Goal: Task Accomplishment & Management: Complete application form

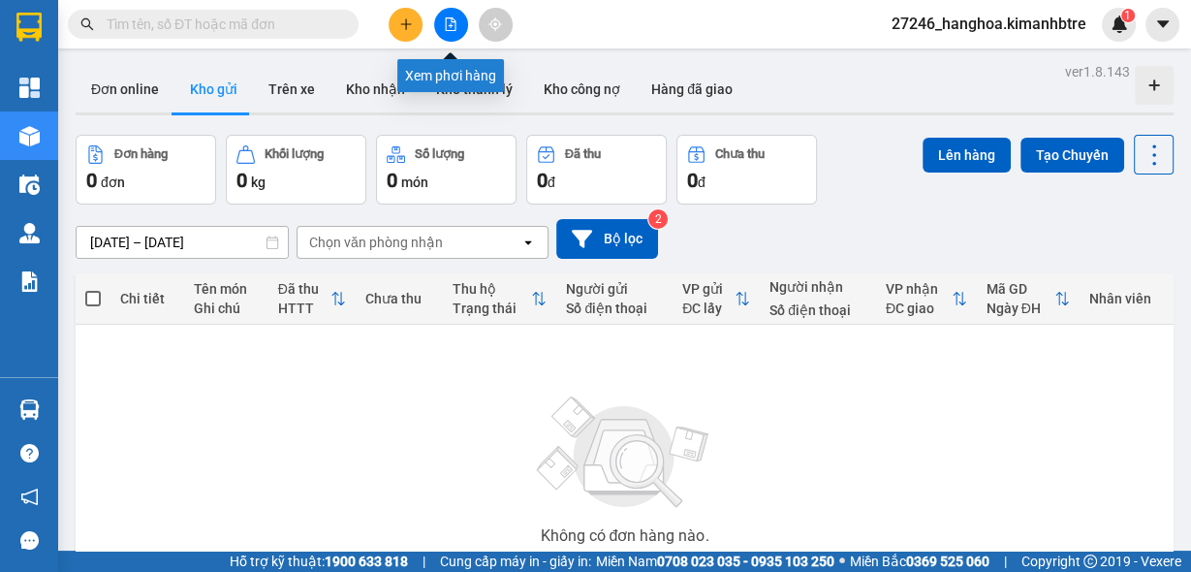
click at [457, 25] on icon "file-add" at bounding box center [451, 24] width 14 height 14
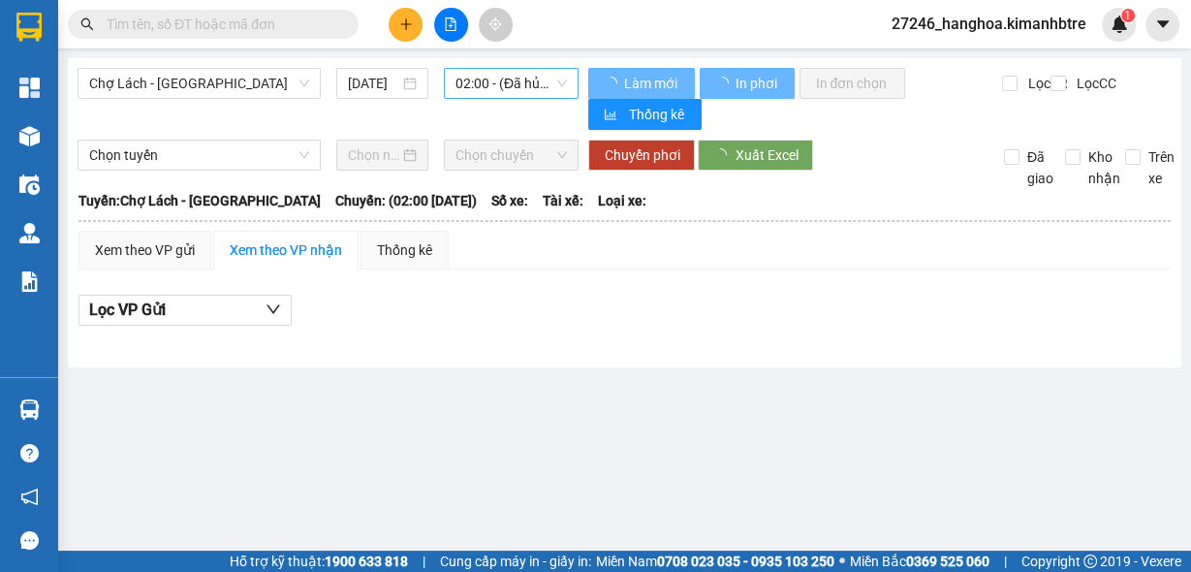
click at [487, 88] on span "02:00 - (Đã hủy)" at bounding box center [512, 83] width 112 height 29
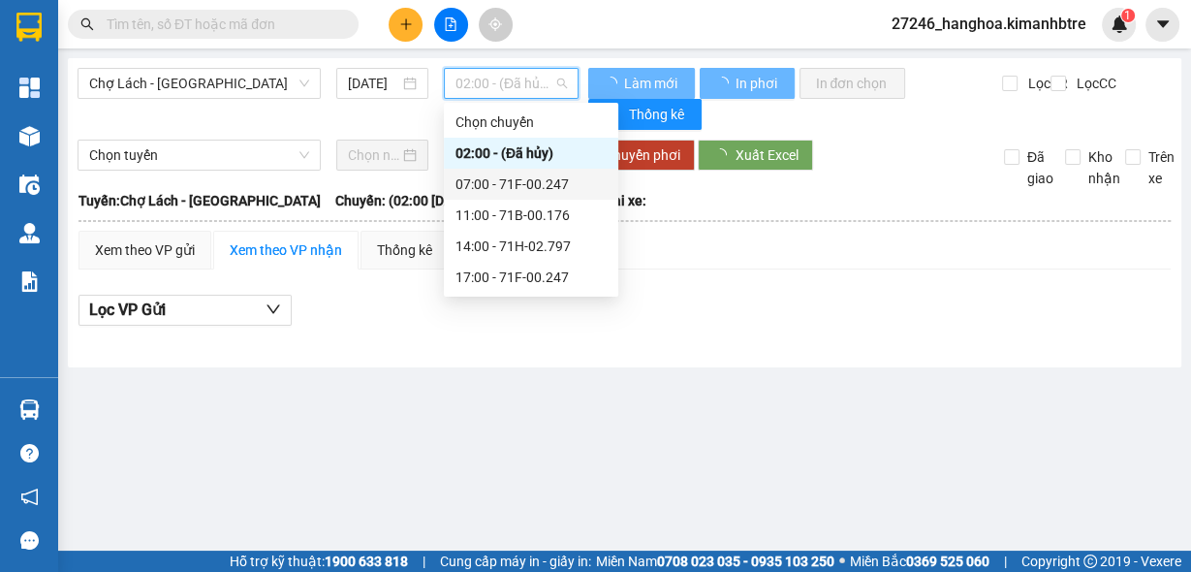
click at [523, 190] on div "07:00 - 71F-00.247" at bounding box center [531, 184] width 151 height 21
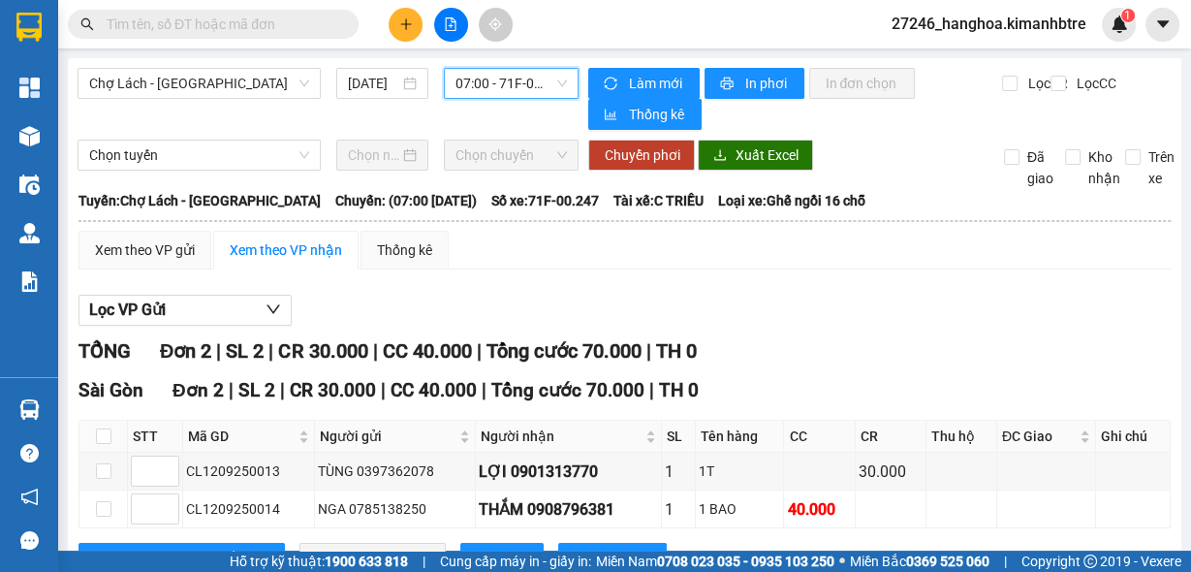
scroll to position [73, 0]
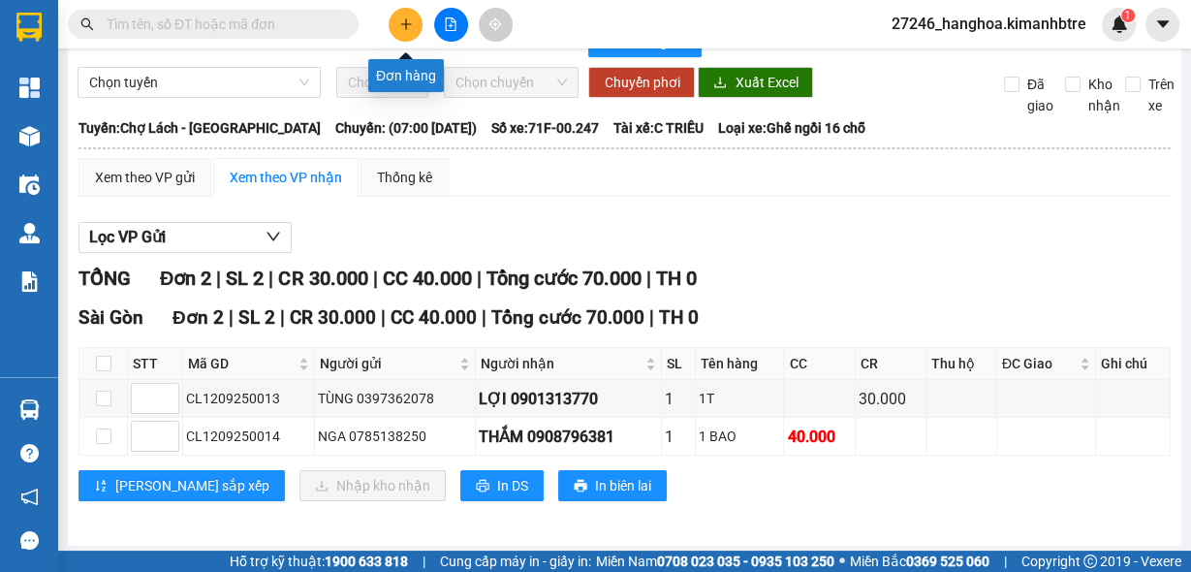
click at [407, 12] on button at bounding box center [406, 25] width 34 height 34
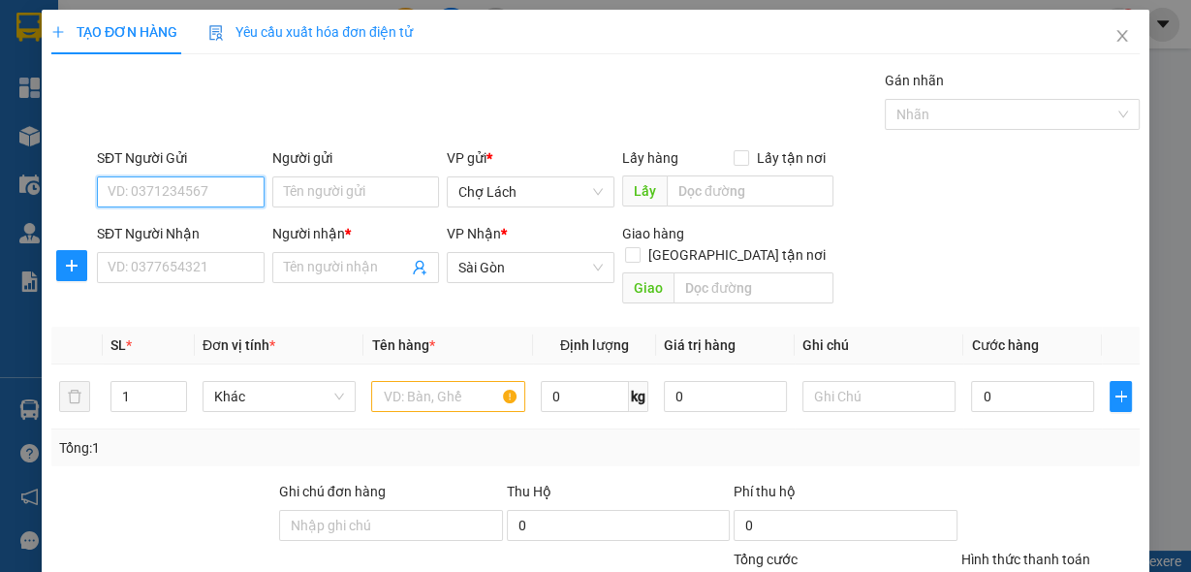
click at [196, 202] on input "SĐT Người Gửi" at bounding box center [181, 191] width 168 height 31
click at [222, 229] on div "0353477699 - CHÚ 11" at bounding box center [179, 229] width 143 height 21
type input "0353477699"
type input "CHÚ 11"
type input "0353477699"
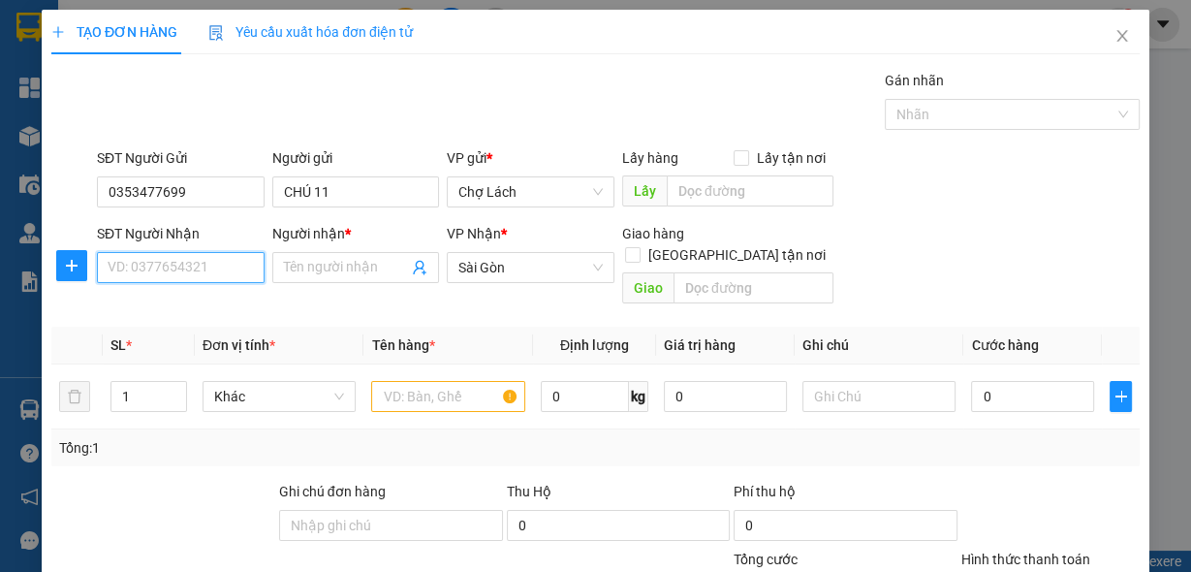
click at [211, 271] on input "SĐT Người Nhận" at bounding box center [181, 267] width 168 height 31
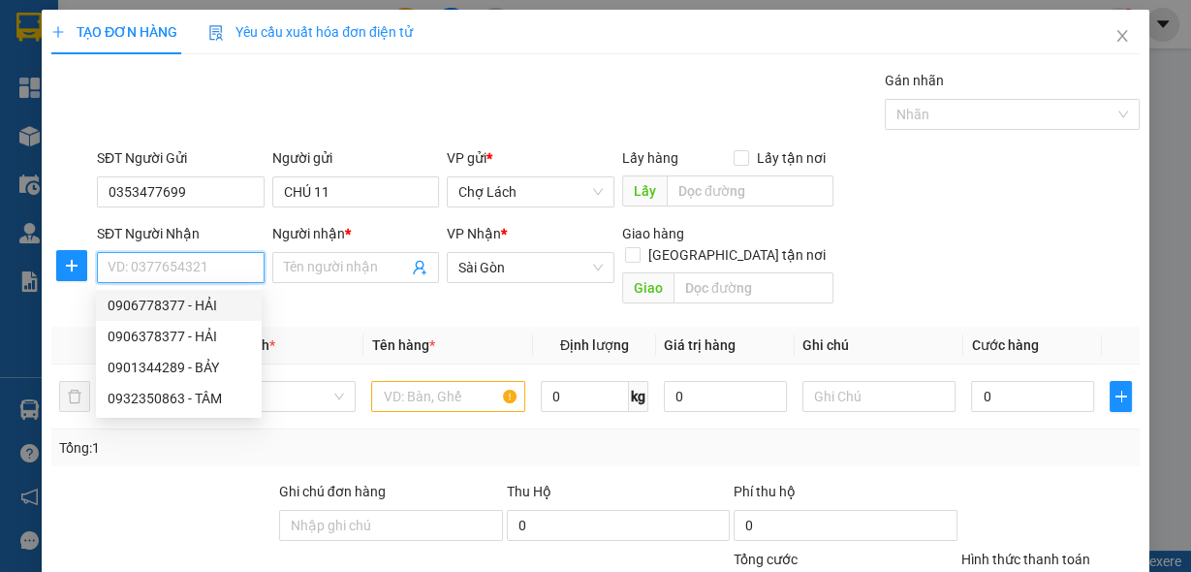
click at [171, 312] on div "0906778377 - HẢI" at bounding box center [179, 305] width 143 height 21
type input "0906778377"
type input "HẢI"
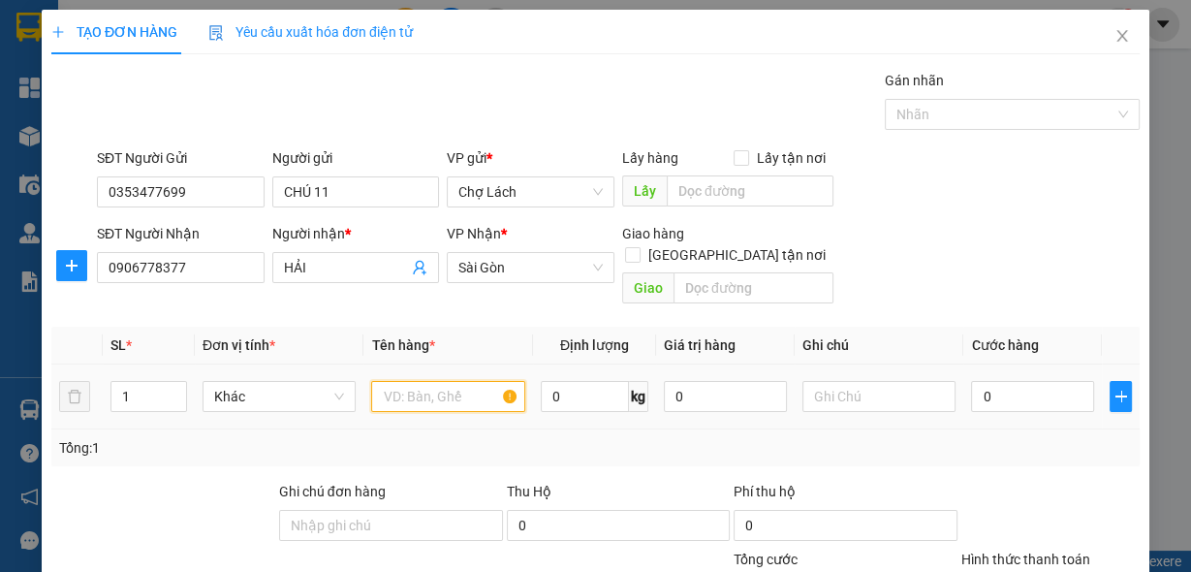
click at [436, 381] on input "text" at bounding box center [448, 396] width 154 height 31
type input "THÙNG"
type input "2"
click at [171, 386] on span "up" at bounding box center [177, 392] width 12 height 12
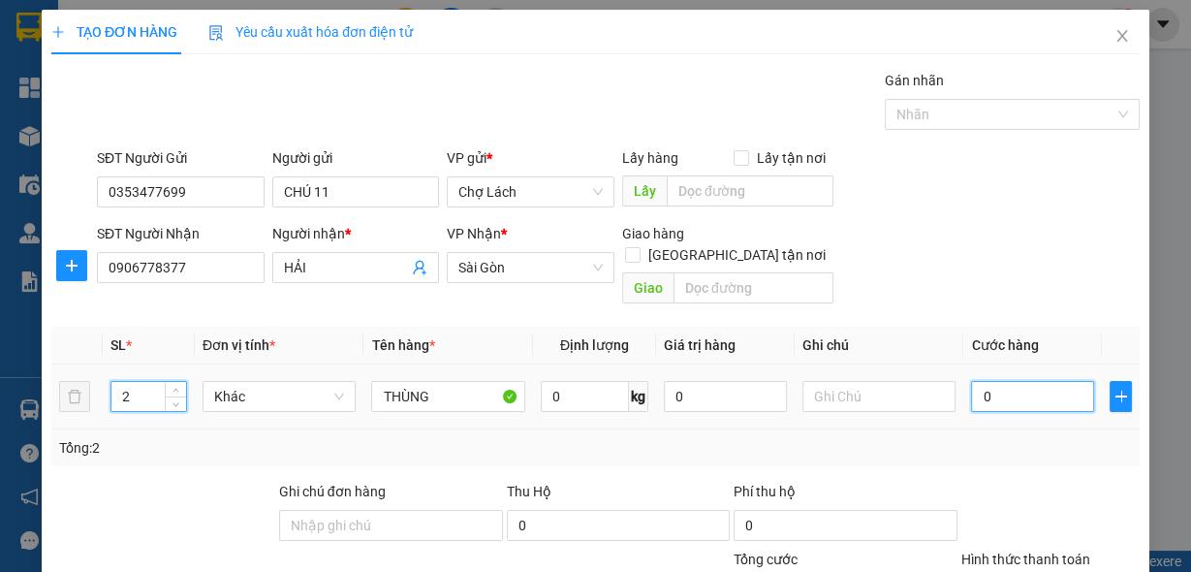
click at [1006, 381] on input "0" at bounding box center [1032, 396] width 123 height 31
type input "9"
type input "90"
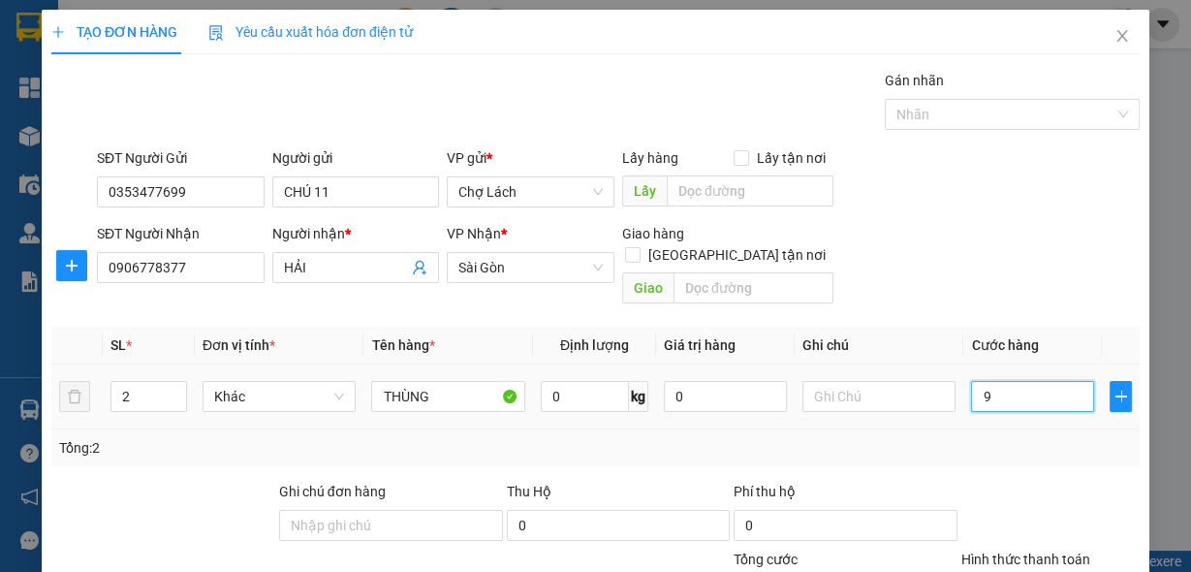
type input "90"
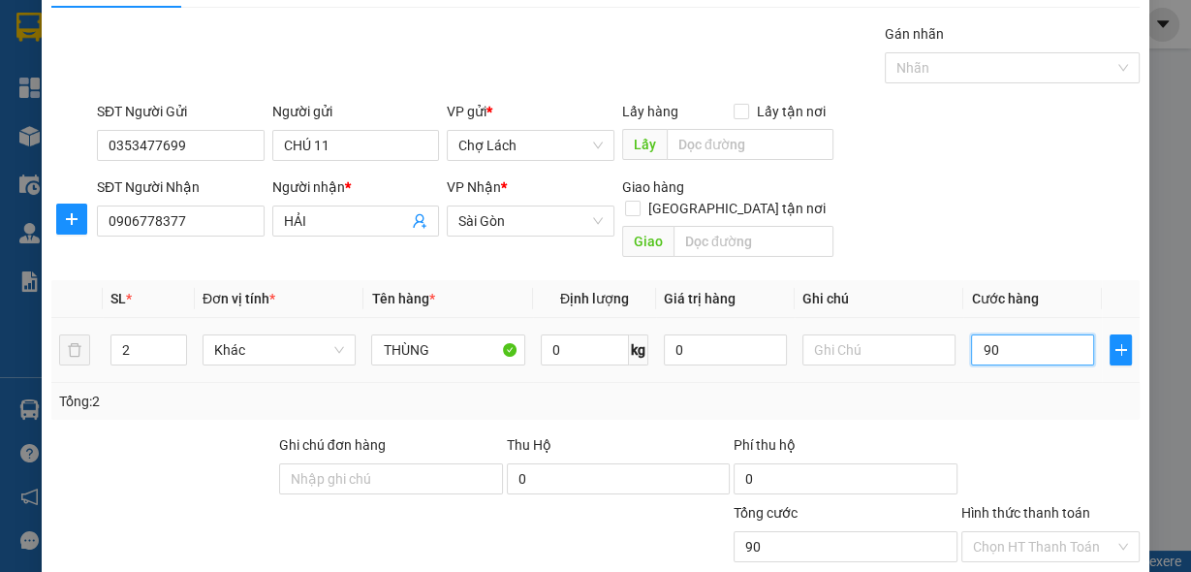
scroll to position [143, 0]
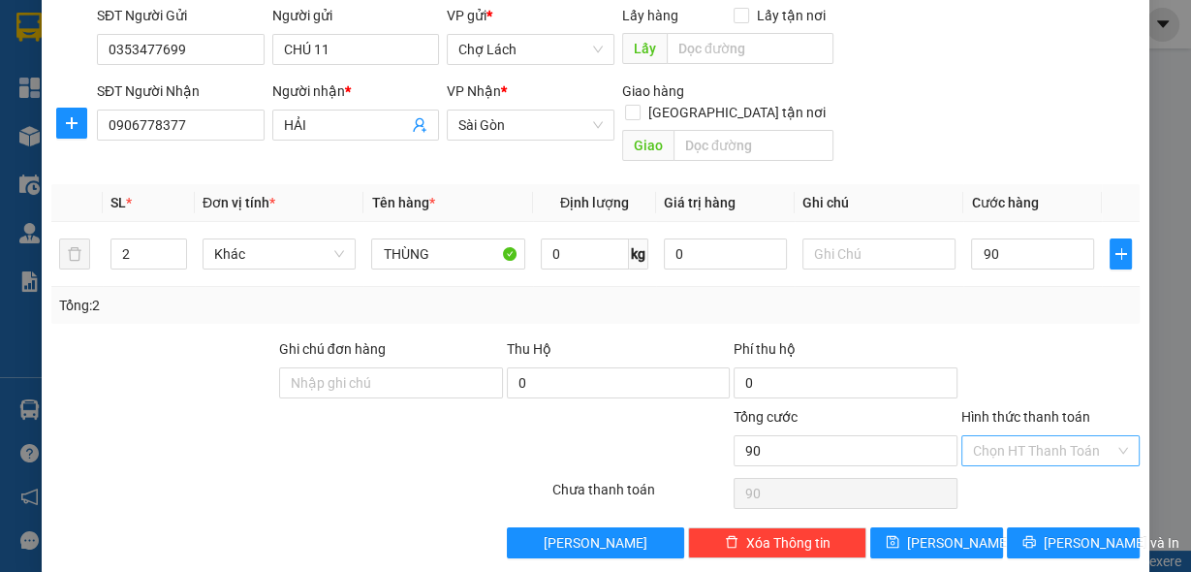
type input "90.000"
click at [1016, 436] on input "Hình thức thanh toán" at bounding box center [1044, 450] width 142 height 29
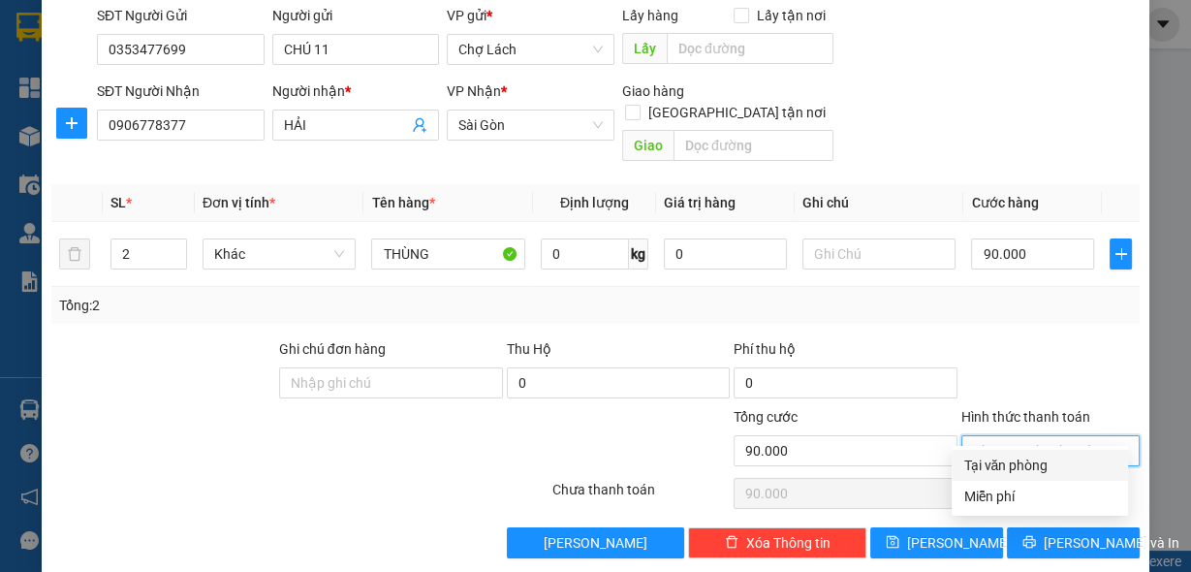
click at [1001, 466] on div "Tại văn phòng" at bounding box center [1040, 465] width 153 height 21
type input "0"
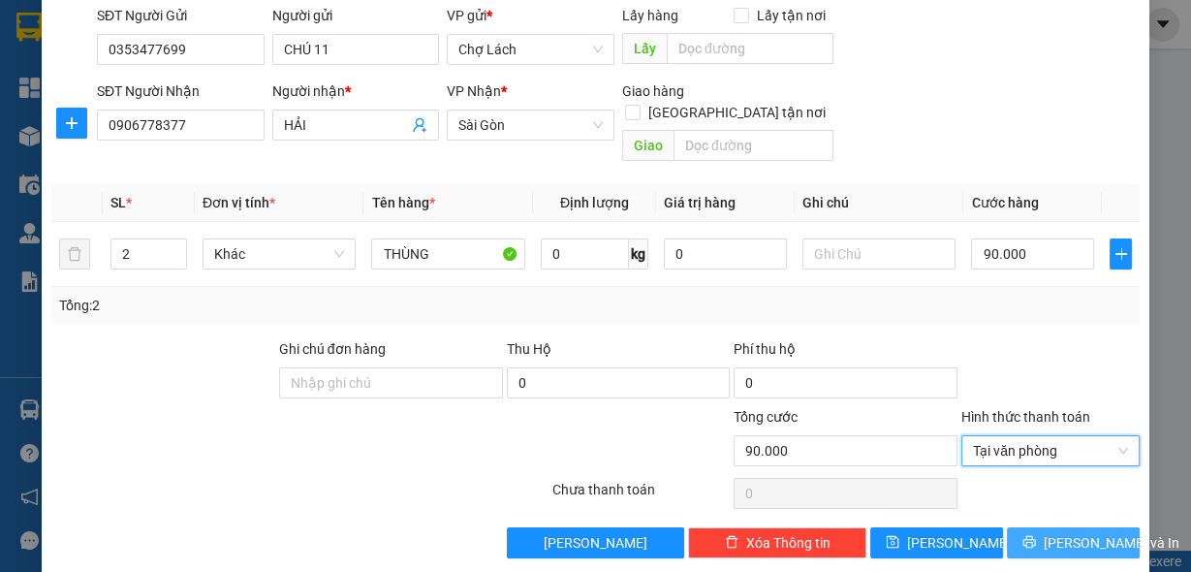
click at [1057, 532] on span "Lưu và In" at bounding box center [1112, 542] width 136 height 21
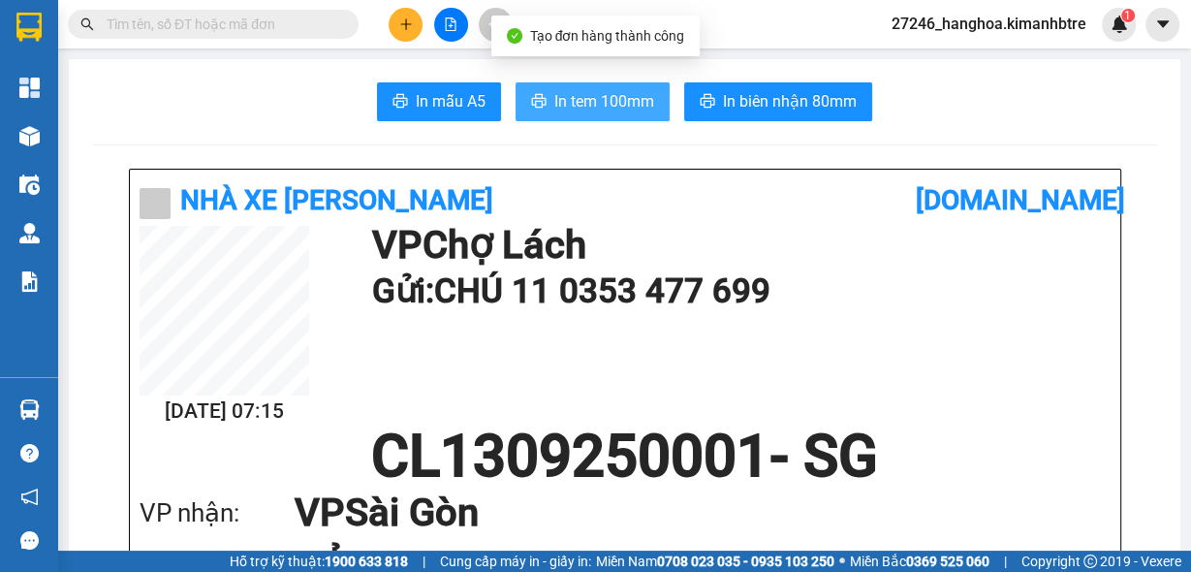
click at [579, 117] on button "In tem 100mm" at bounding box center [593, 101] width 154 height 39
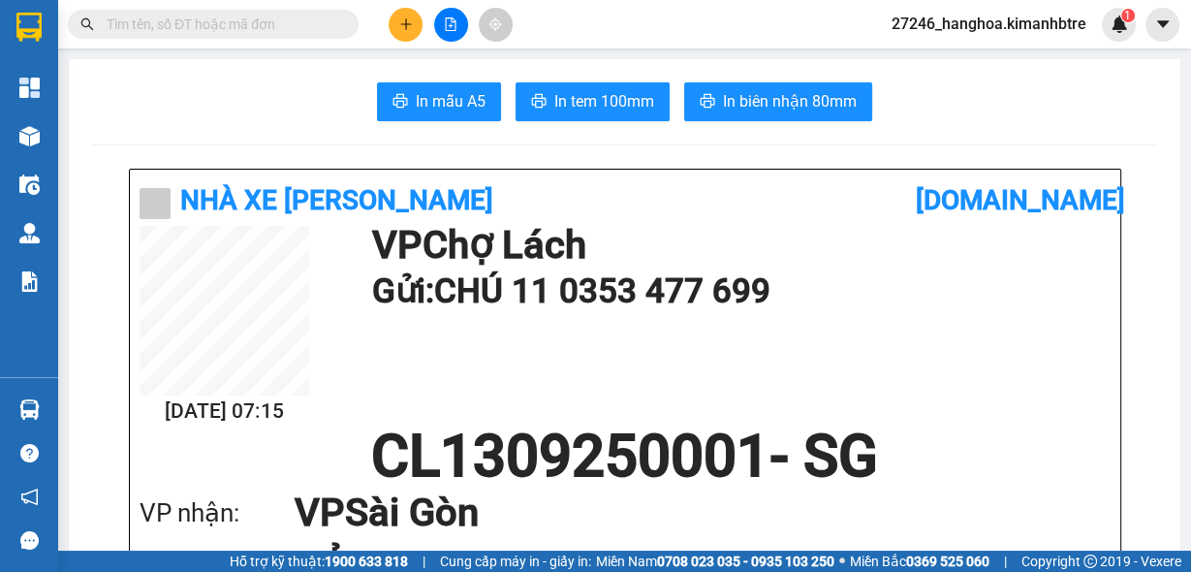
click at [271, 24] on input "text" at bounding box center [221, 24] width 229 height 21
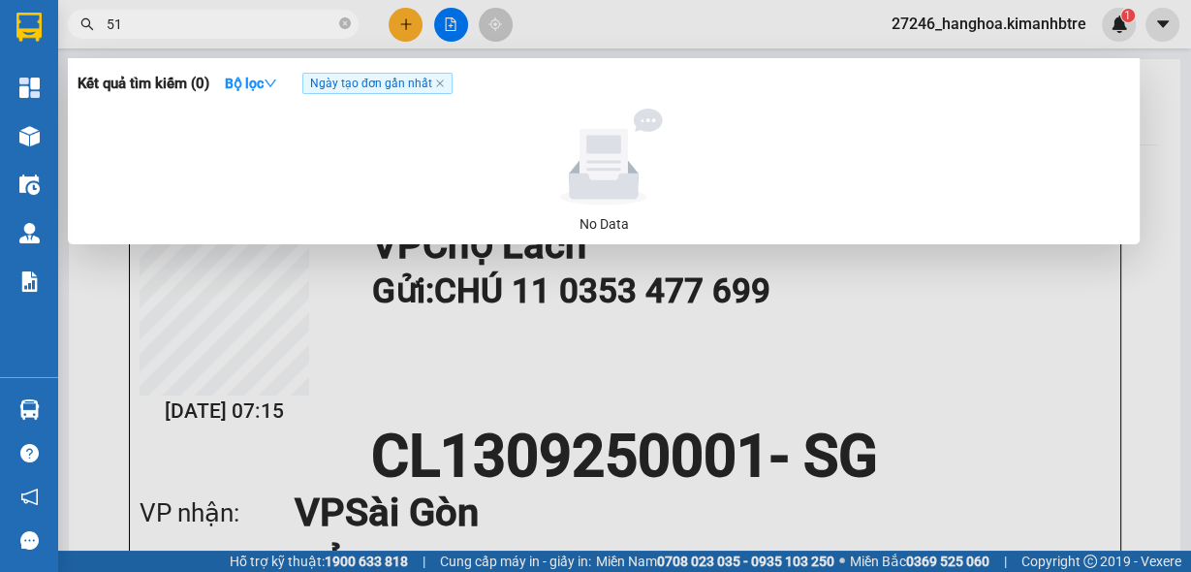
type input "514"
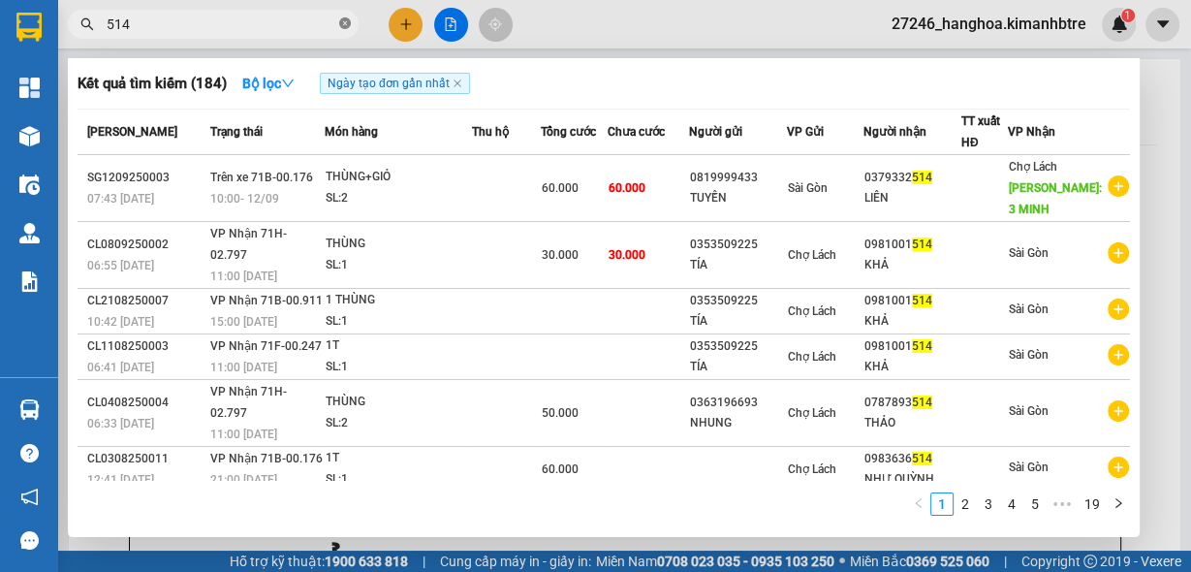
click at [344, 27] on icon "close-circle" at bounding box center [345, 23] width 12 height 12
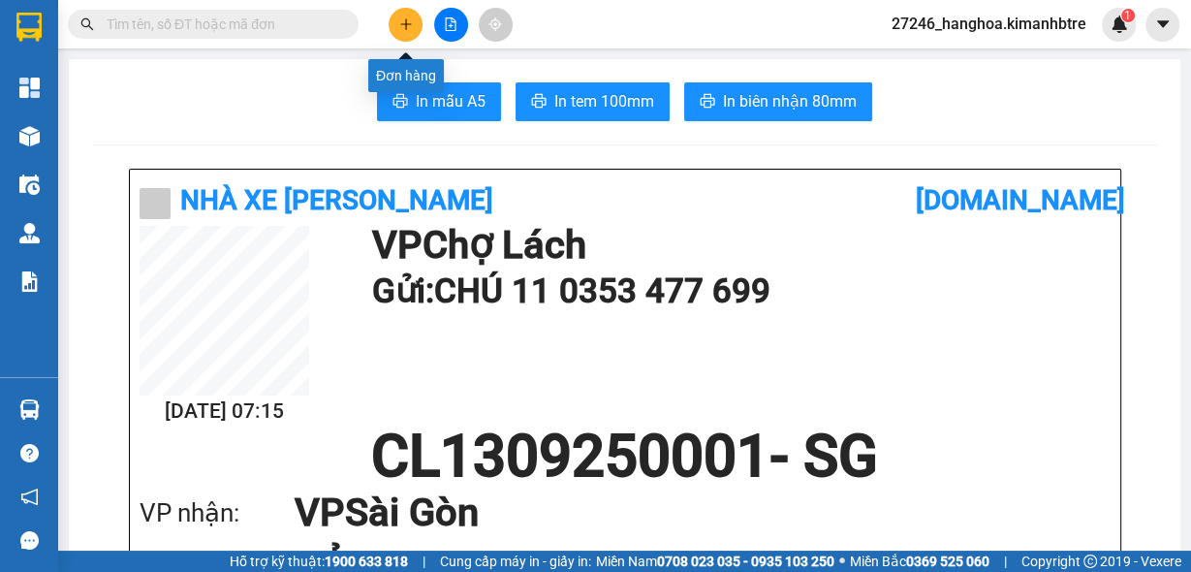
click at [399, 18] on icon "plus" at bounding box center [406, 24] width 14 height 14
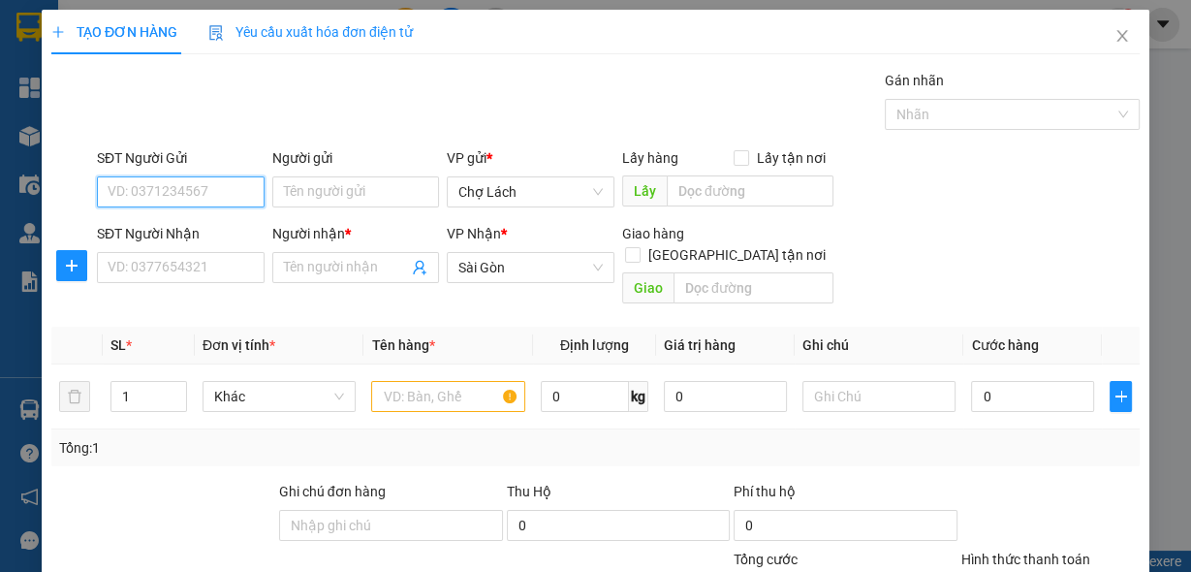
click at [169, 181] on input "SĐT Người Gửi" at bounding box center [181, 191] width 168 height 31
type input "0984150977"
click at [367, 193] on input "Người gửi" at bounding box center [356, 191] width 168 height 31
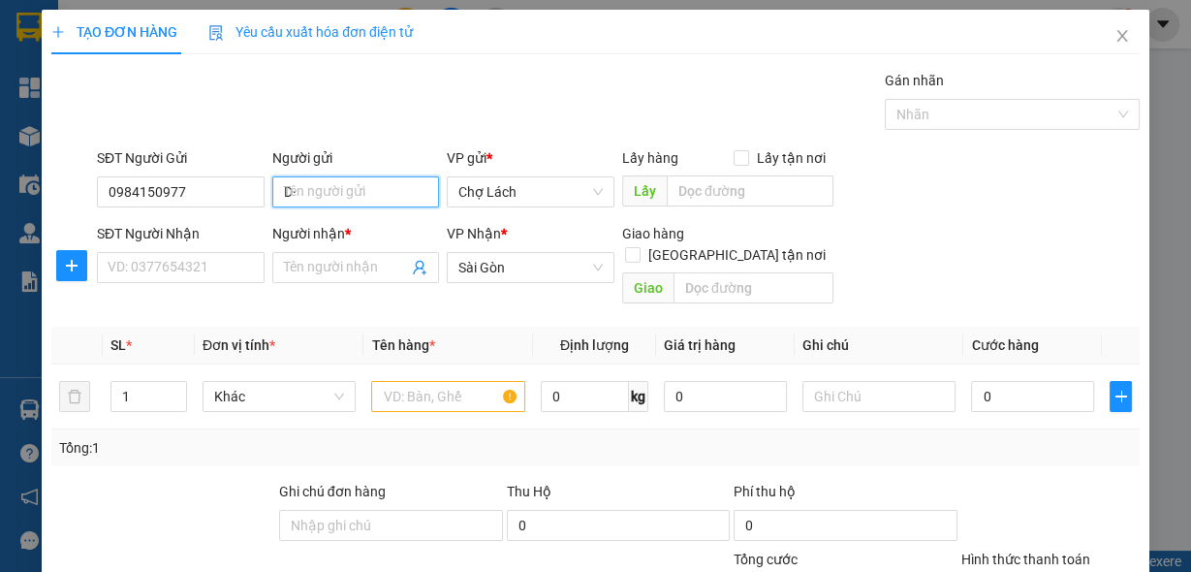
type input "D"
type input "ĐIỀN"
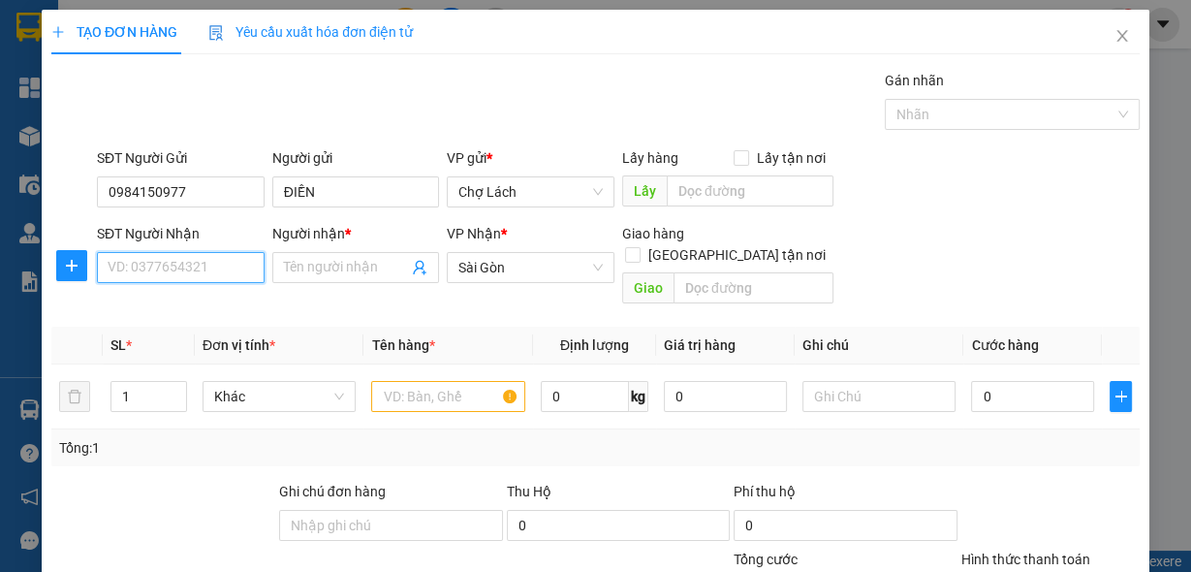
click at [175, 271] on input "SĐT Người Nhận" at bounding box center [181, 267] width 168 height 31
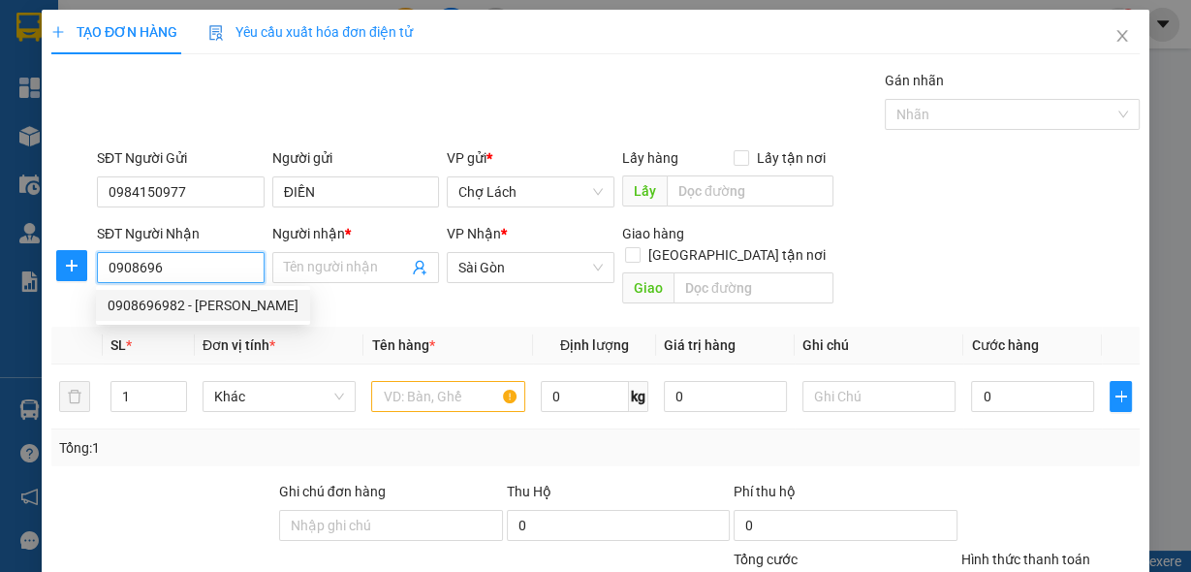
click at [143, 308] on div "0908696982 - DUY" at bounding box center [203, 305] width 191 height 21
type input "0908696982"
type input "DUY"
type input "CHÚ THƠ GIAO TÊN LỬA- TR50K"
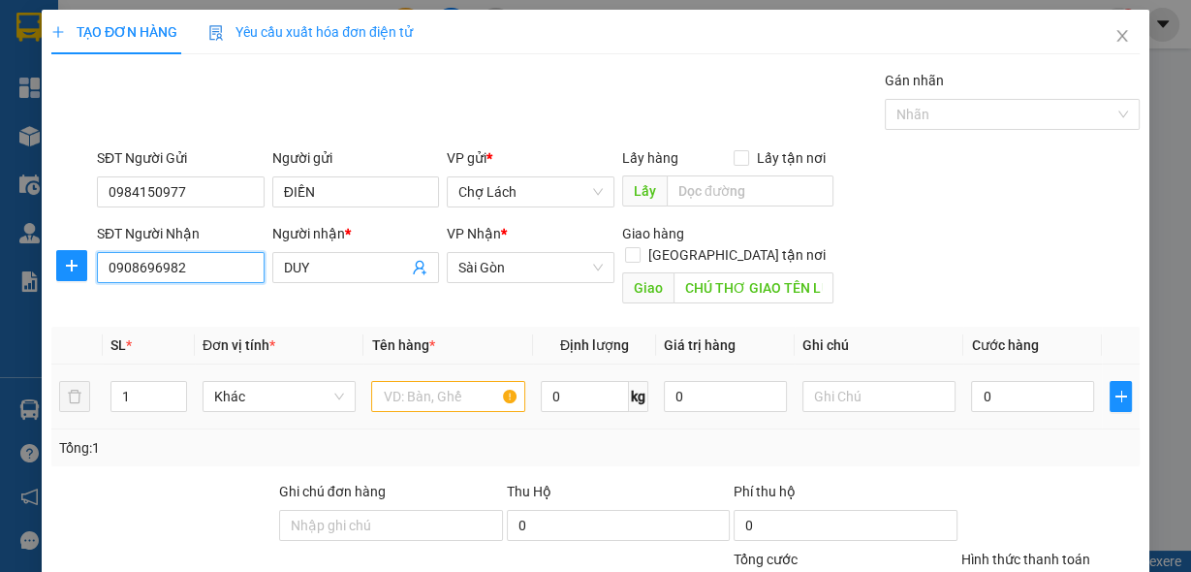
type input "0908696982"
click at [432, 384] on input "text" at bounding box center [448, 396] width 154 height 31
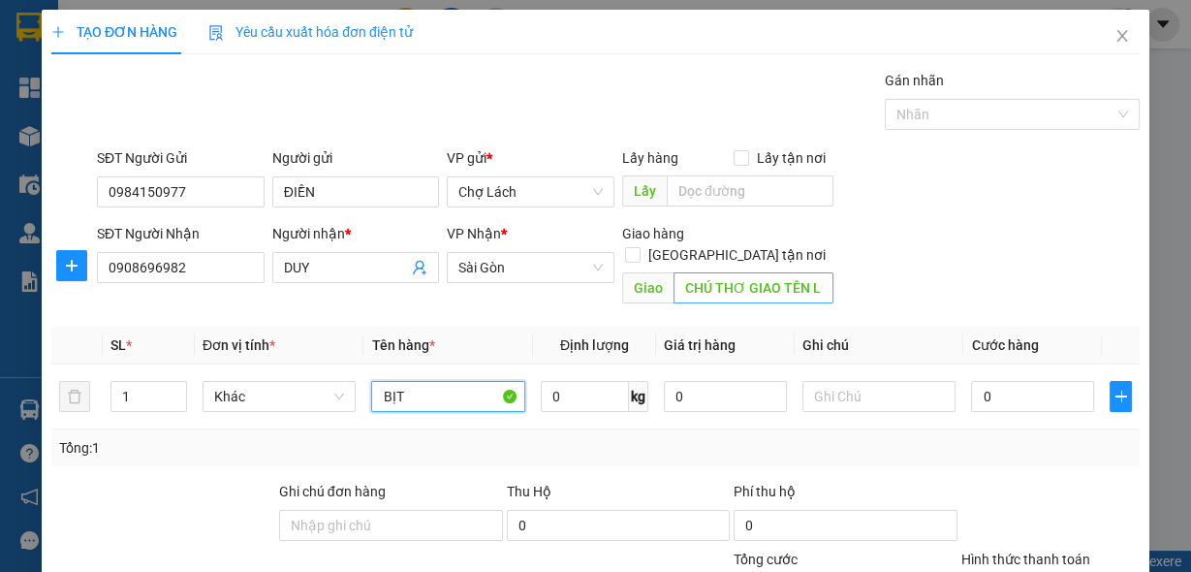
type input "BỊT"
click at [773, 274] on input "CHÚ THƠ GIAO TÊN LỬA- TR50K" at bounding box center [754, 287] width 160 height 31
click at [767, 272] on input "CHÚ THƠ GIAO TÊN LỬA- TR50K" at bounding box center [754, 287] width 160 height 31
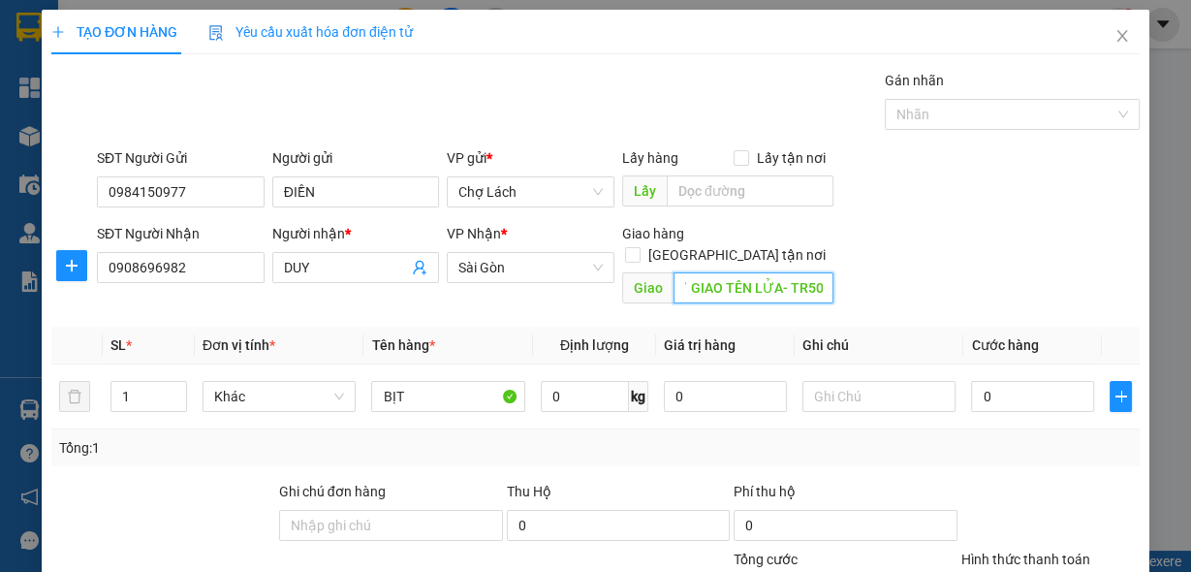
scroll to position [0, 65]
click at [804, 272] on input "CHÚ THƠ GIAO TÊN LỬA- TR50K" at bounding box center [754, 287] width 160 height 31
type input "K"
click at [820, 147] on span "Lấy tận nơi" at bounding box center [791, 157] width 84 height 21
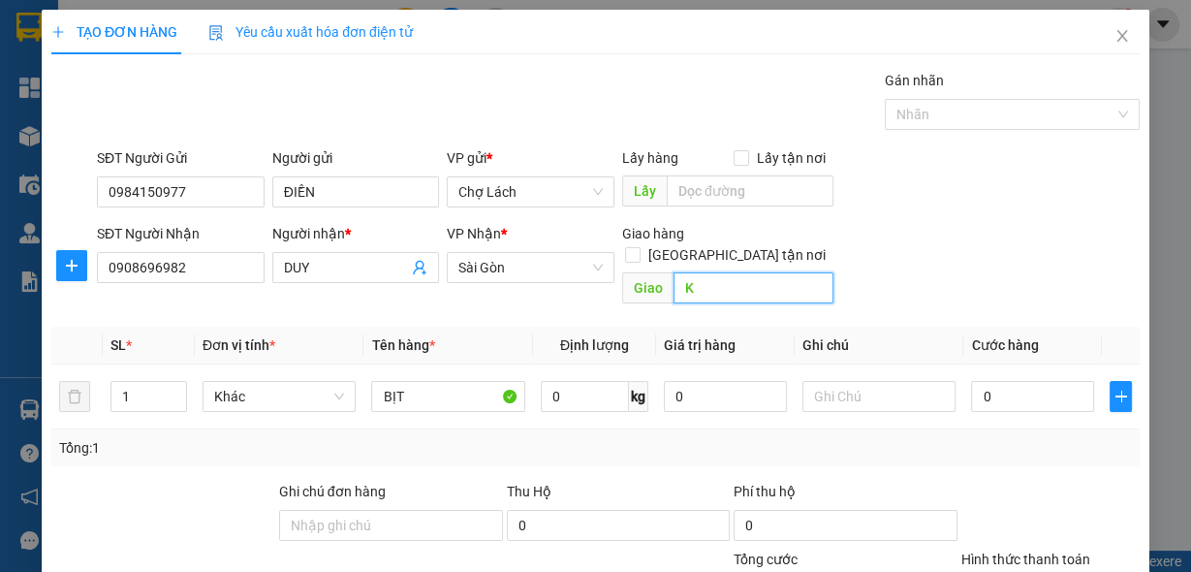
click at [705, 272] on input "K" at bounding box center [754, 287] width 160 height 31
click at [675, 272] on input "THƠ -TR" at bounding box center [754, 287] width 160 height 31
type input "C THƠ -TR"
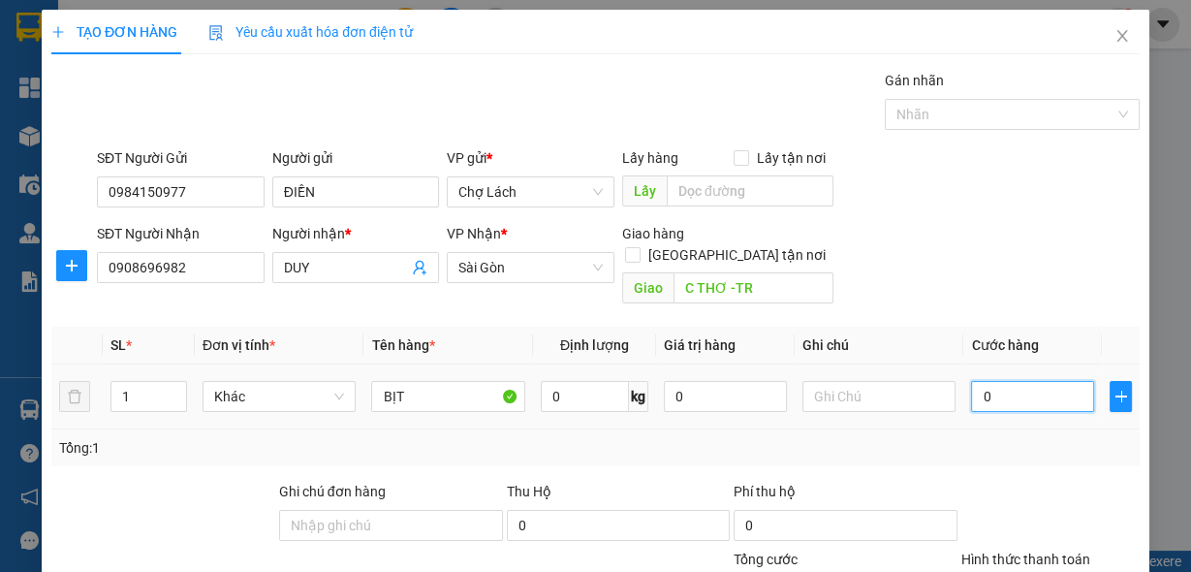
click at [996, 381] on input "0" at bounding box center [1032, 396] width 123 height 31
type input "9"
type input "90"
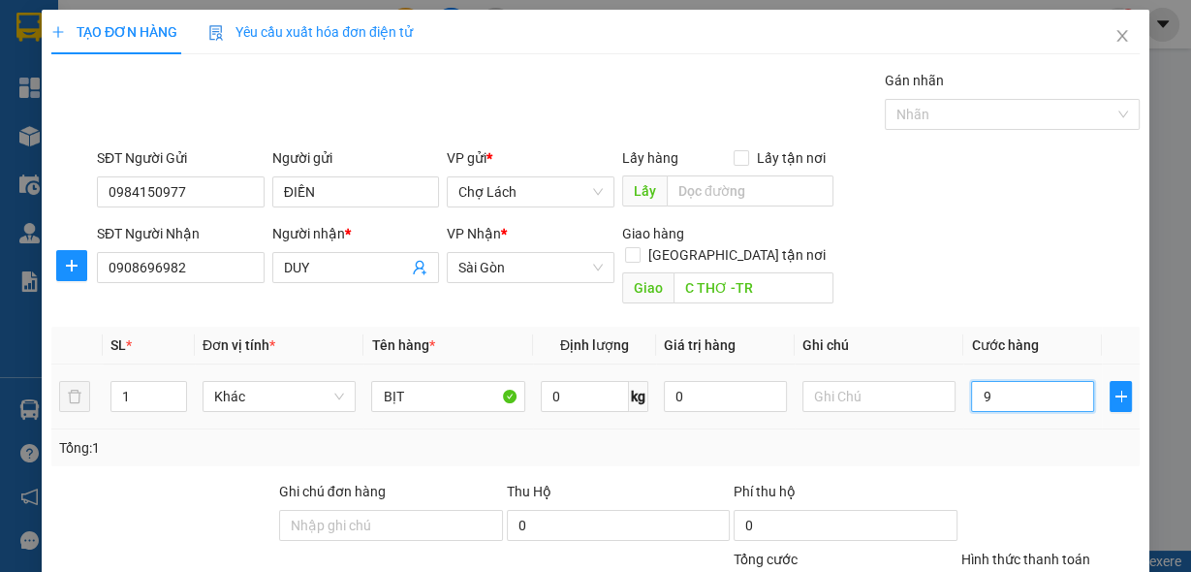
type input "90"
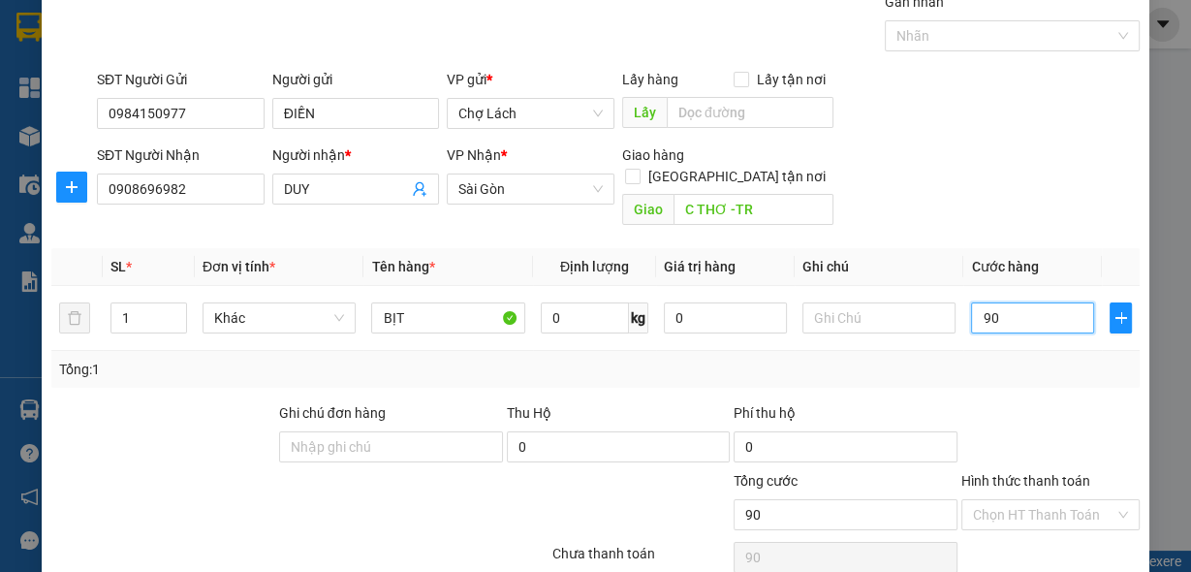
scroll to position [143, 0]
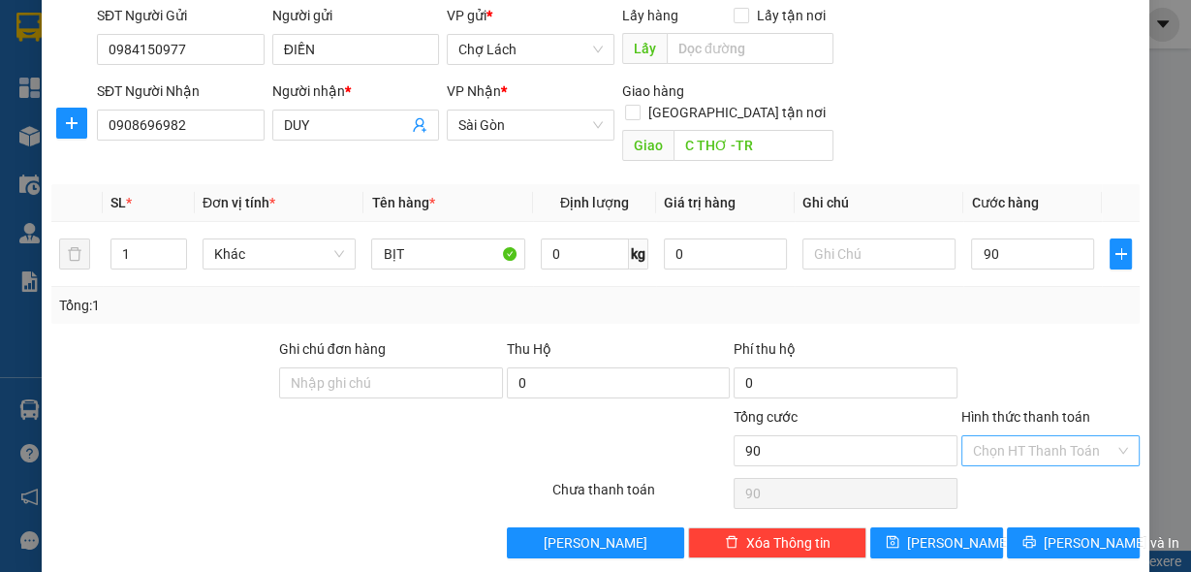
type input "90.000"
click at [989, 436] on input "Hình thức thanh toán" at bounding box center [1044, 450] width 142 height 29
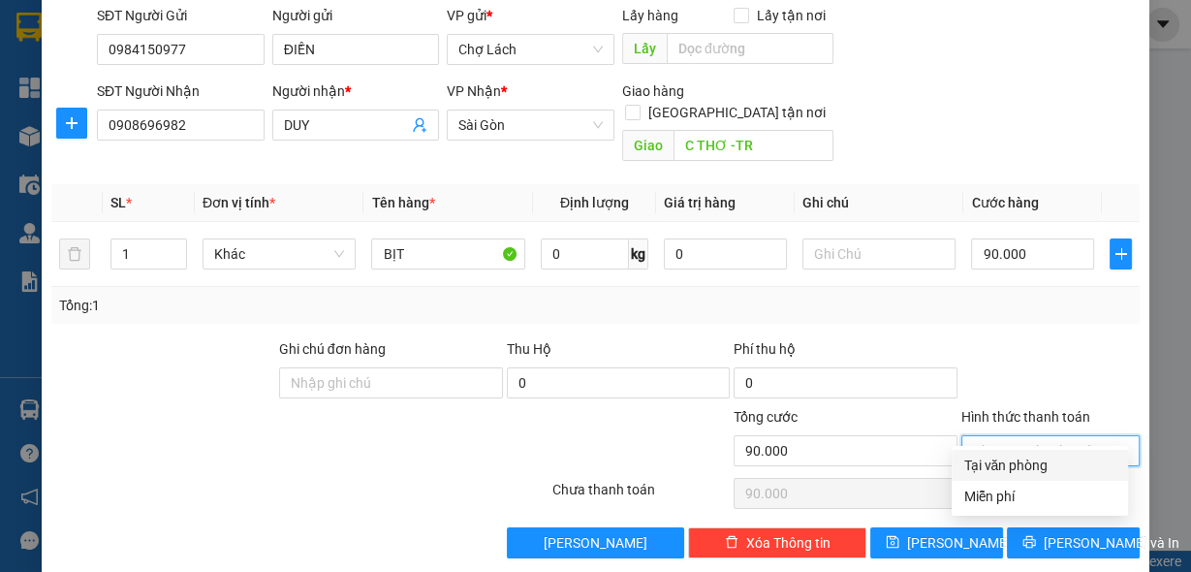
click at [977, 467] on div "Tại văn phòng" at bounding box center [1040, 465] width 153 height 21
type input "0"
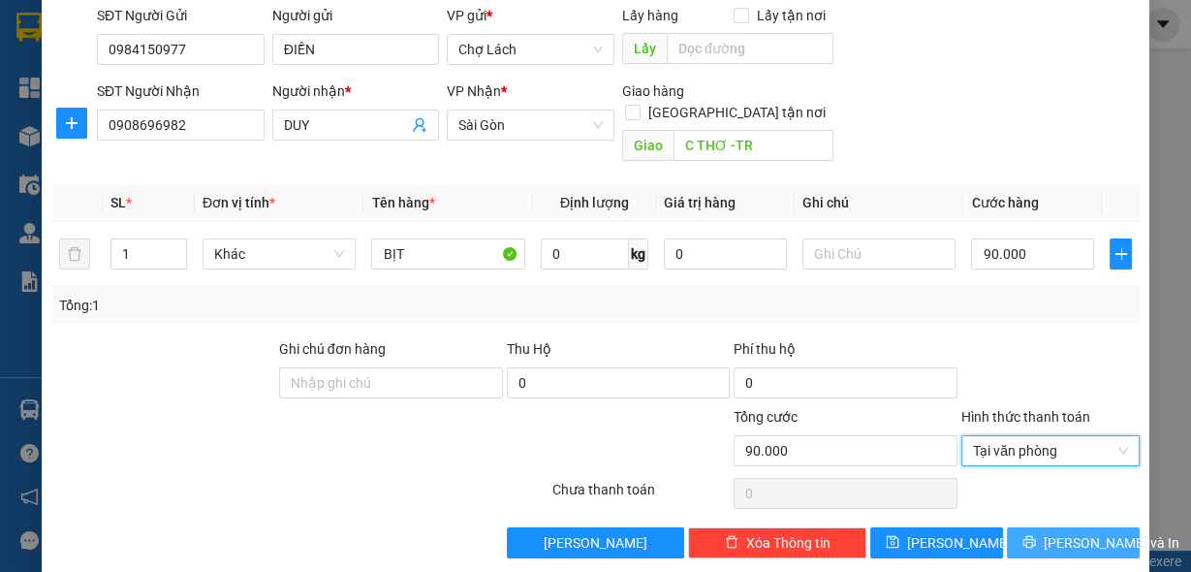
click at [1036, 535] on icon "printer" at bounding box center [1030, 542] width 14 height 14
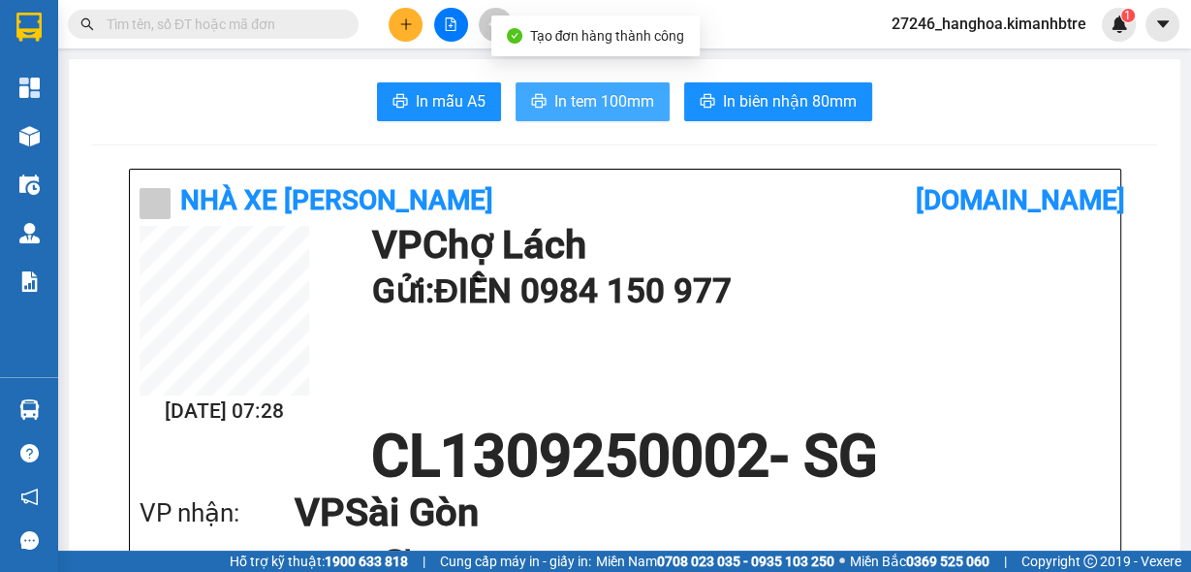
click at [608, 102] on span "In tem 100mm" at bounding box center [605, 101] width 100 height 24
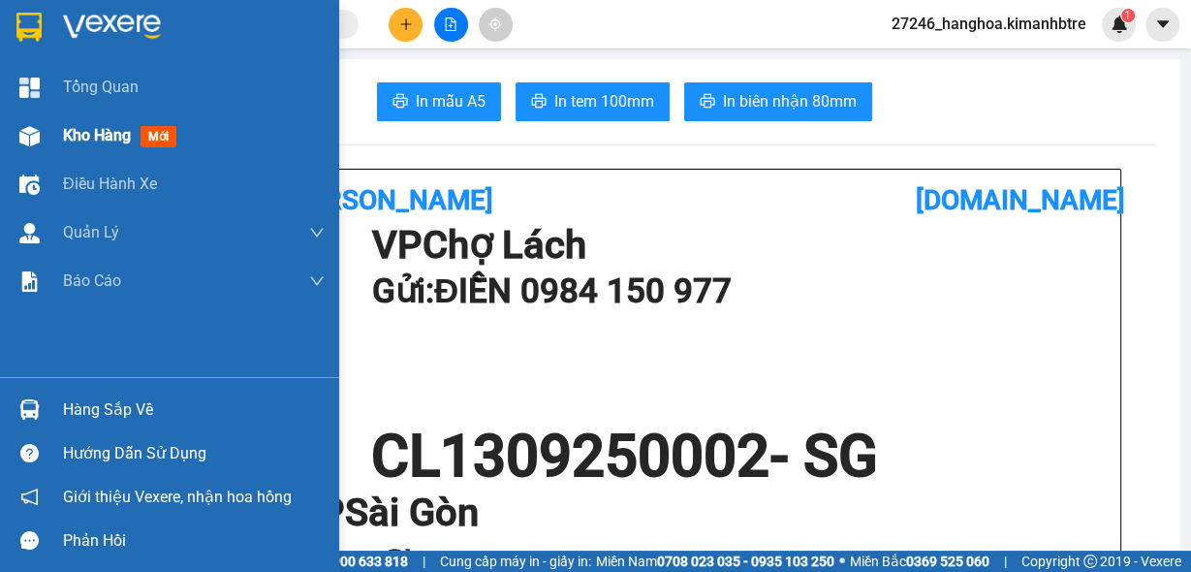
click at [111, 139] on span "Kho hàng" at bounding box center [97, 135] width 68 height 18
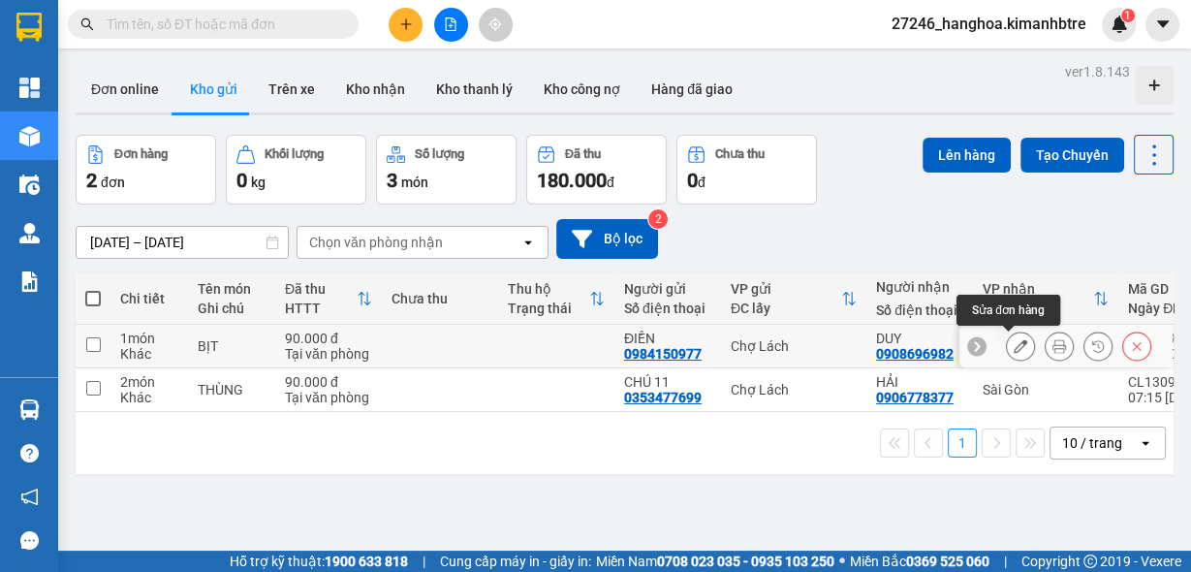
click at [1014, 348] on icon at bounding box center [1021, 346] width 14 height 14
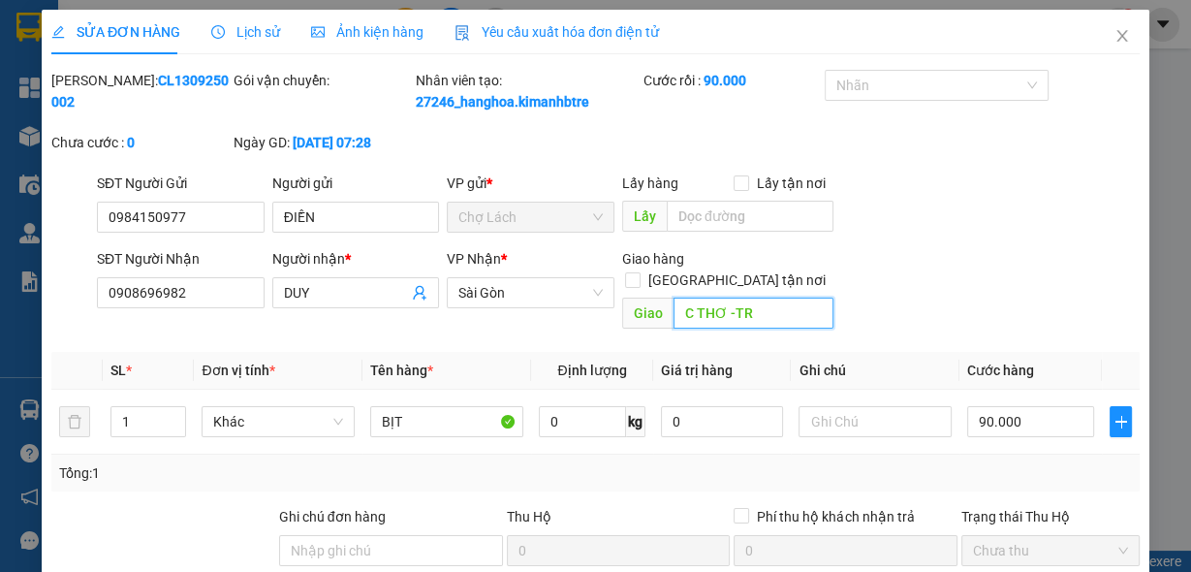
click at [777, 314] on input "C THƠ -TR" at bounding box center [754, 313] width 160 height 31
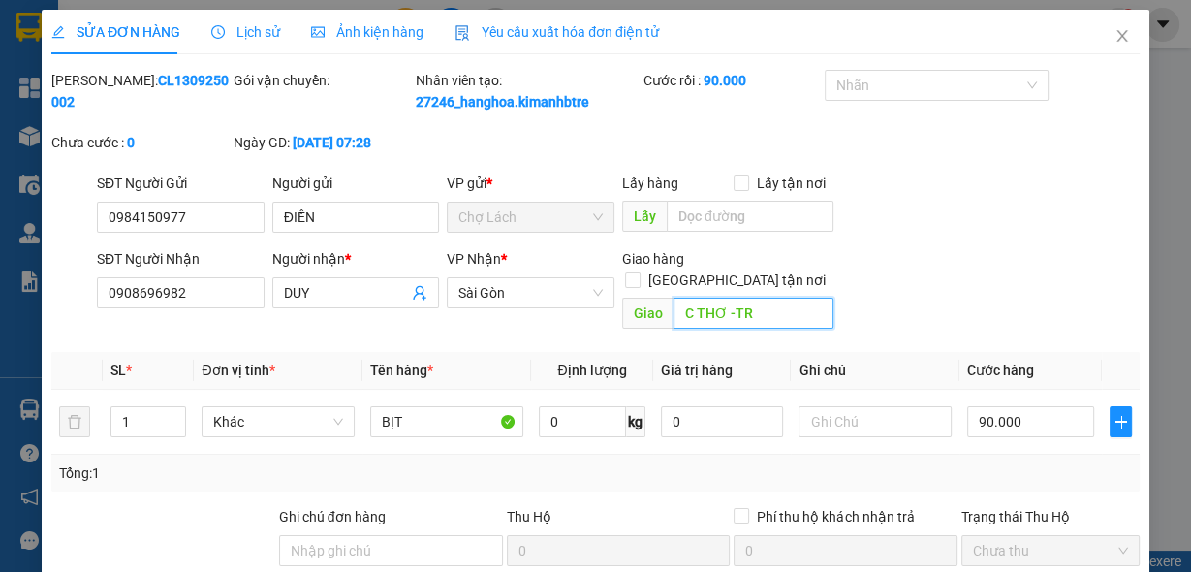
click at [732, 308] on input "C THƠ -TR" at bounding box center [754, 313] width 160 height 31
click at [746, 315] on input "C THƠ -TR" at bounding box center [754, 313] width 160 height 31
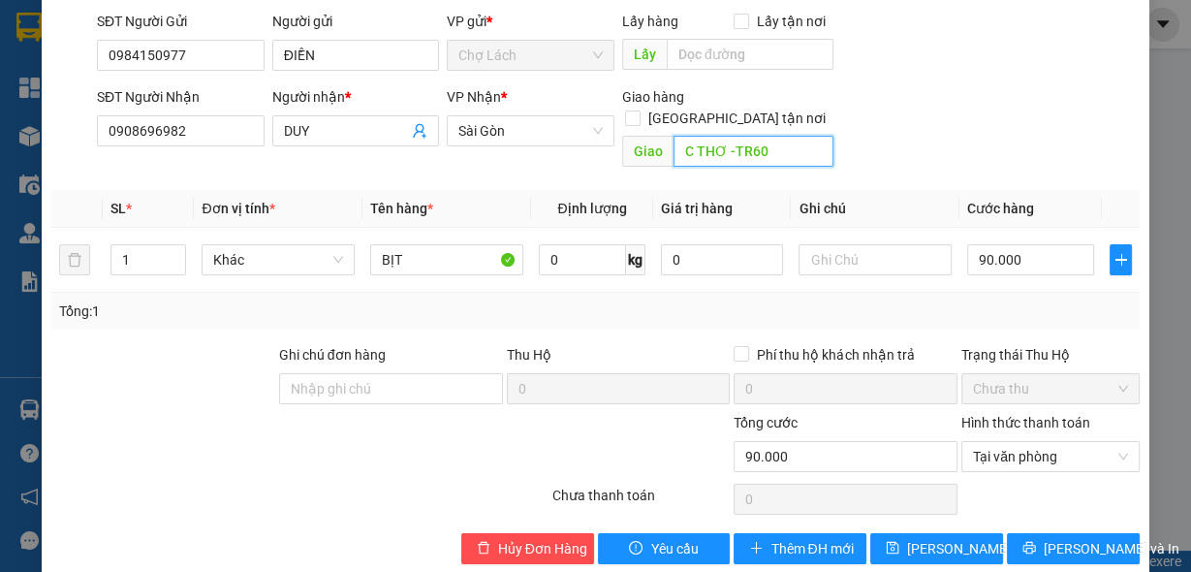
scroll to position [190, 0]
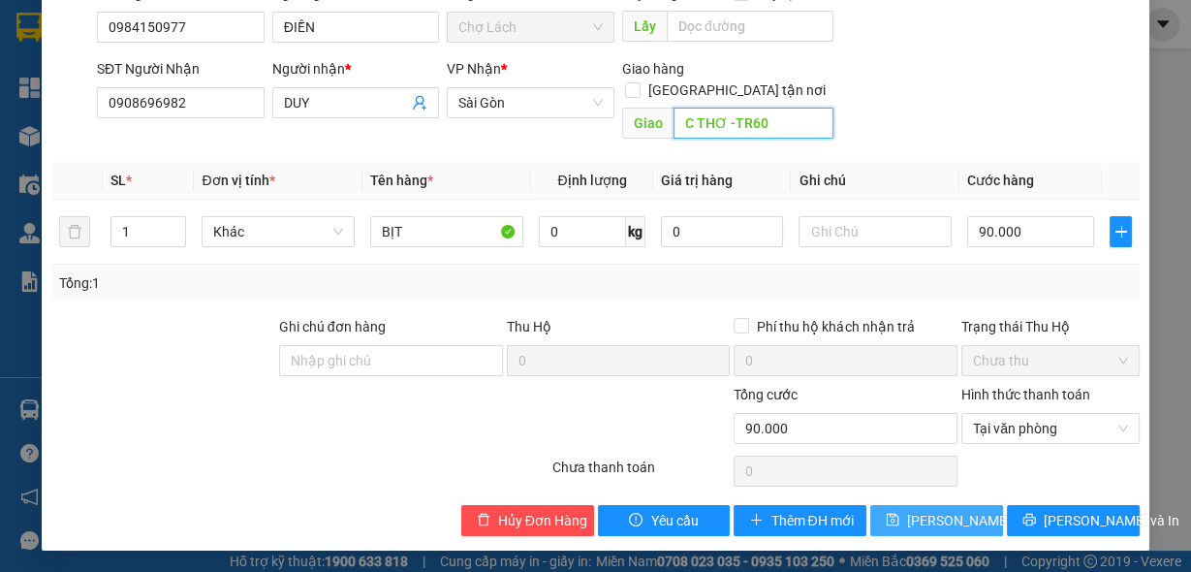
type input "C THƠ -TR60"
click at [956, 510] on span "Lưu thay đổi" at bounding box center [984, 520] width 155 height 21
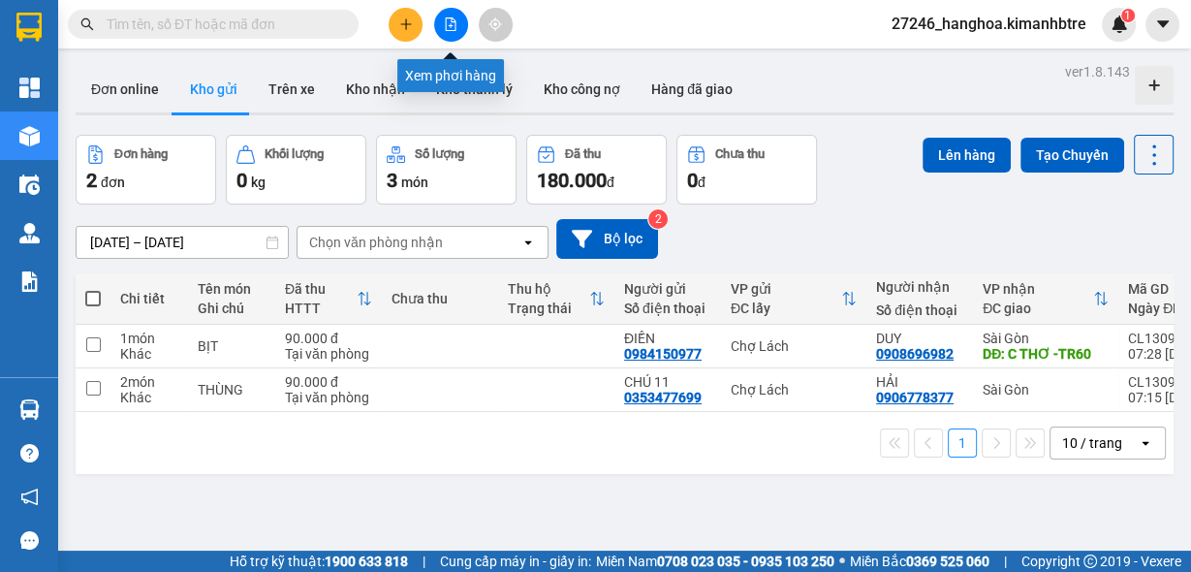
click at [456, 23] on icon "file-add" at bounding box center [451, 24] width 11 height 14
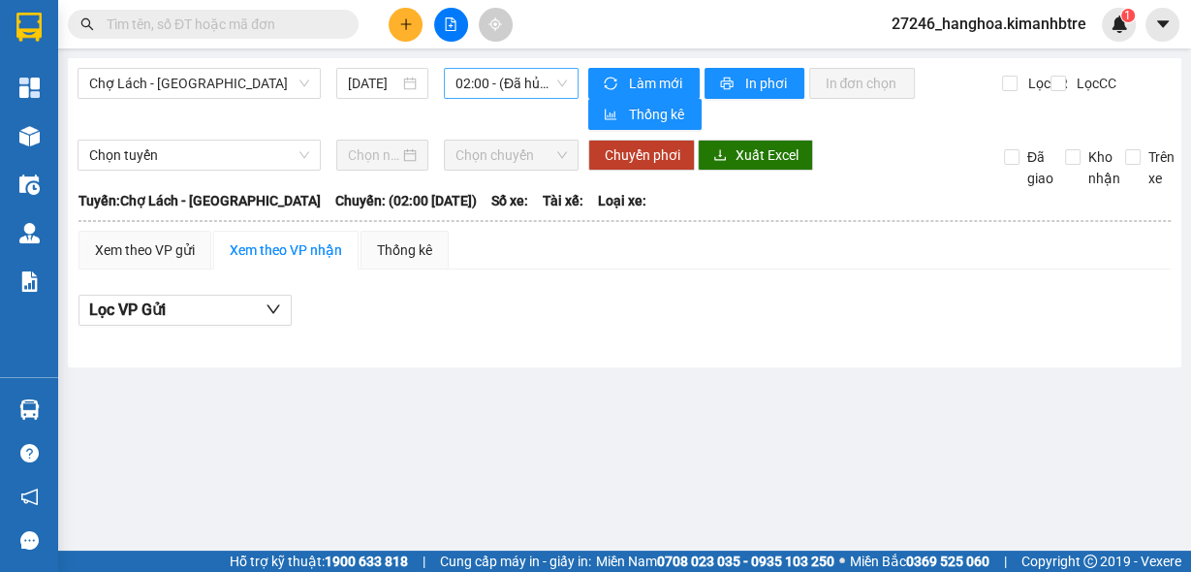
click at [501, 91] on span "02:00 - (Đã hủy)" at bounding box center [512, 83] width 112 height 29
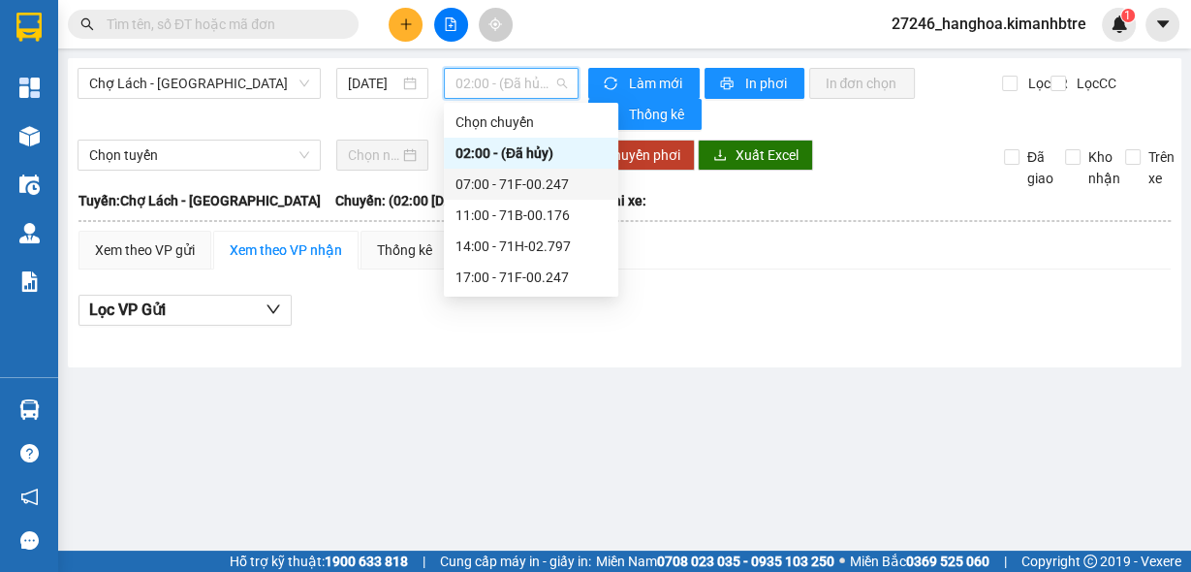
click at [517, 183] on div "07:00 - 71F-00.247" at bounding box center [531, 184] width 151 height 21
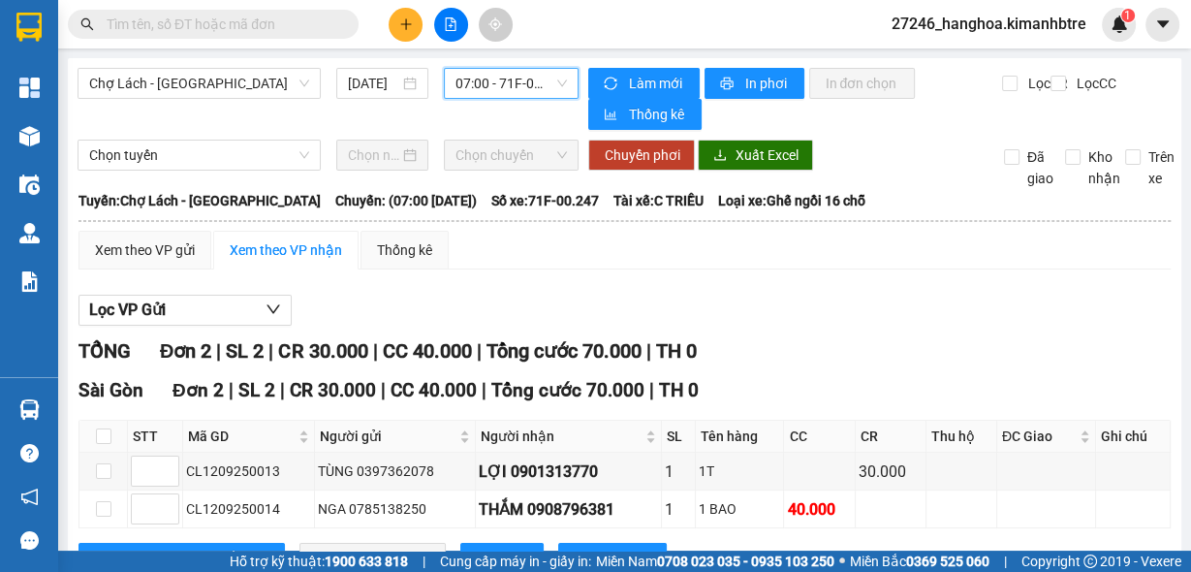
scroll to position [73, 0]
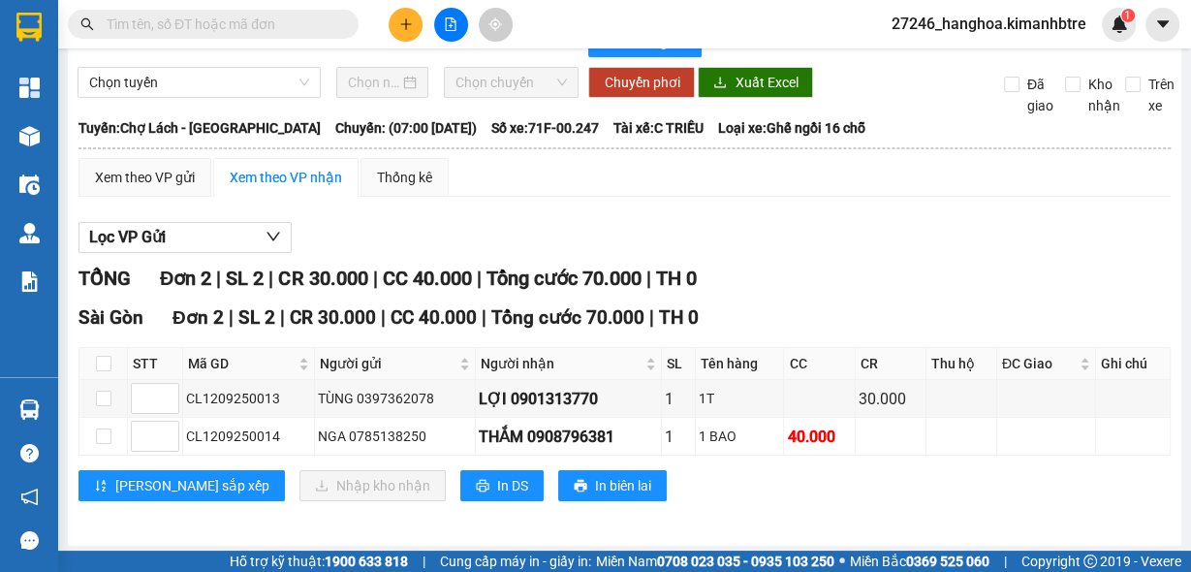
click at [277, 20] on input "text" at bounding box center [221, 24] width 229 height 21
type input "U"
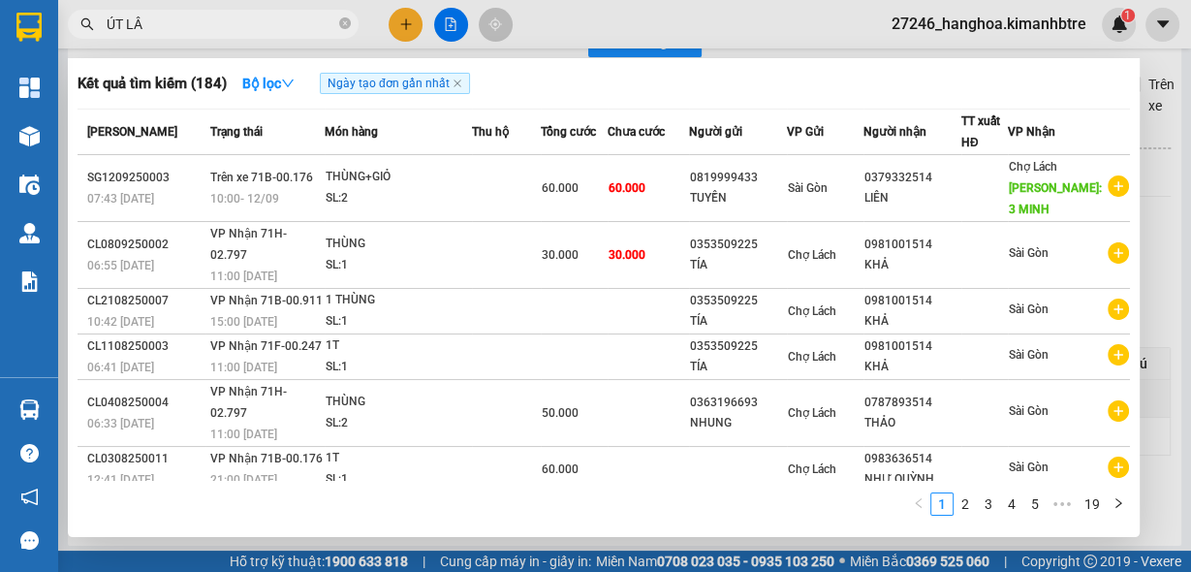
type input "ÚT LÂM"
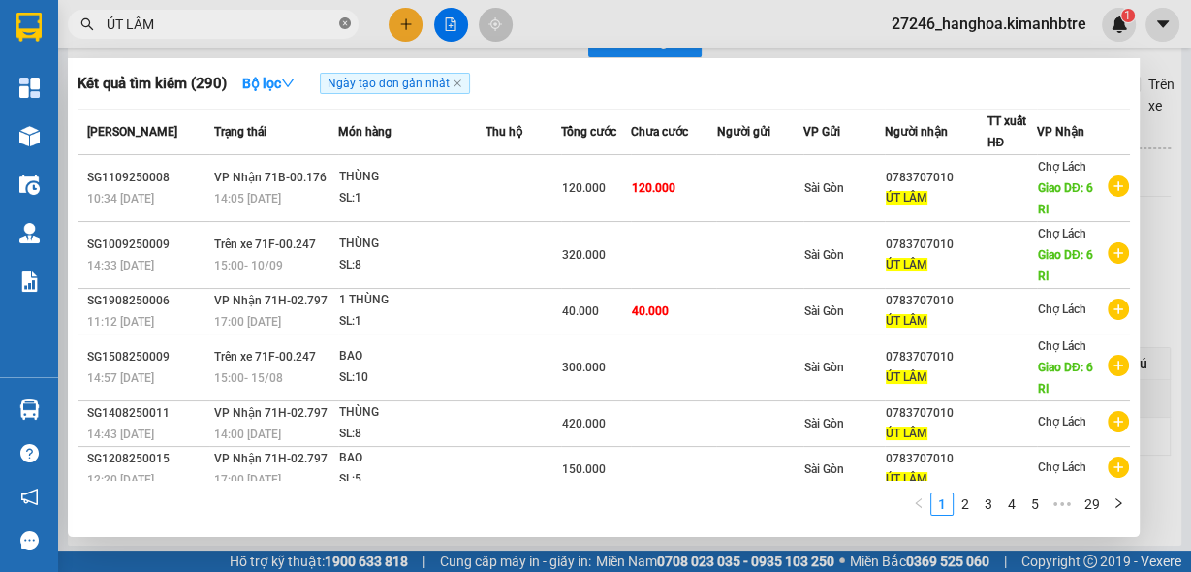
click at [340, 22] on icon "close-circle" at bounding box center [345, 23] width 12 height 12
